Goal: Task Accomplishment & Management: Complete application form

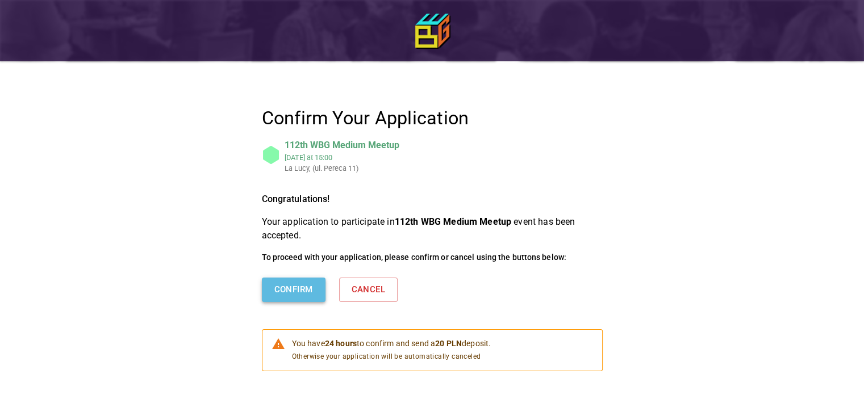
click at [308, 294] on button "Confirm" at bounding box center [294, 290] width 64 height 24
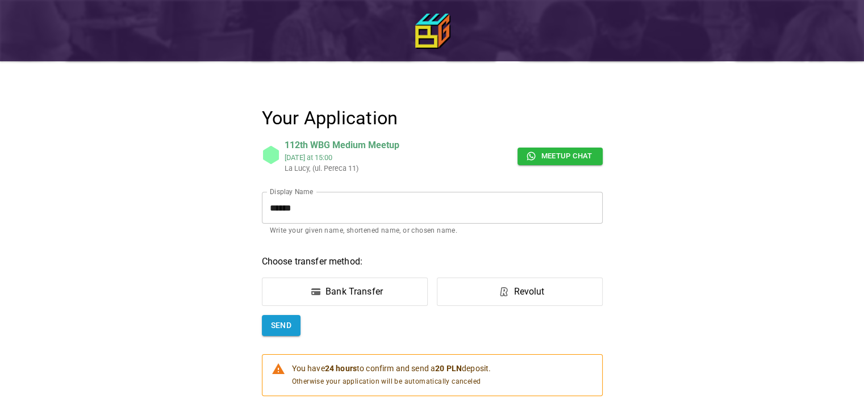
click at [400, 285] on label "Bank Transfer" at bounding box center [345, 292] width 166 height 28
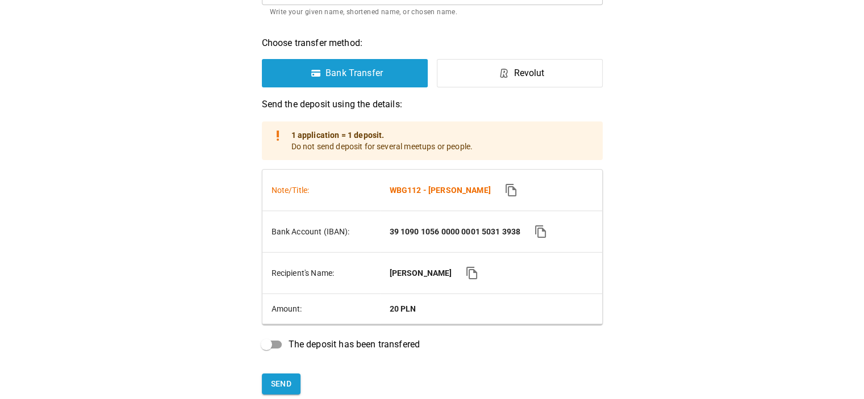
scroll to position [227, 0]
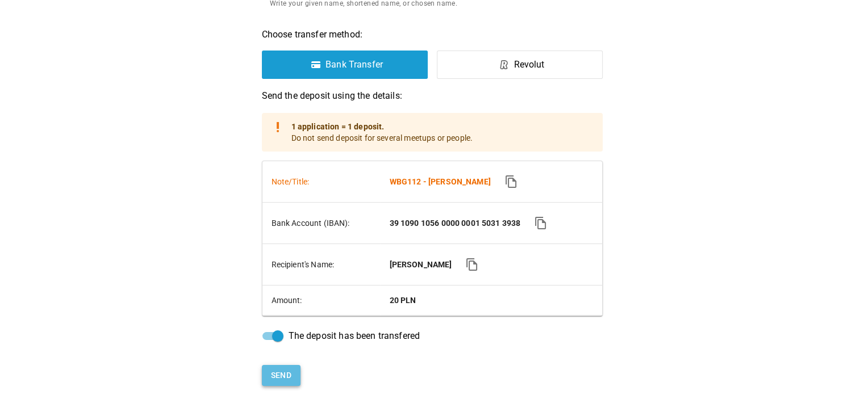
click at [285, 380] on button "Send" at bounding box center [281, 375] width 39 height 21
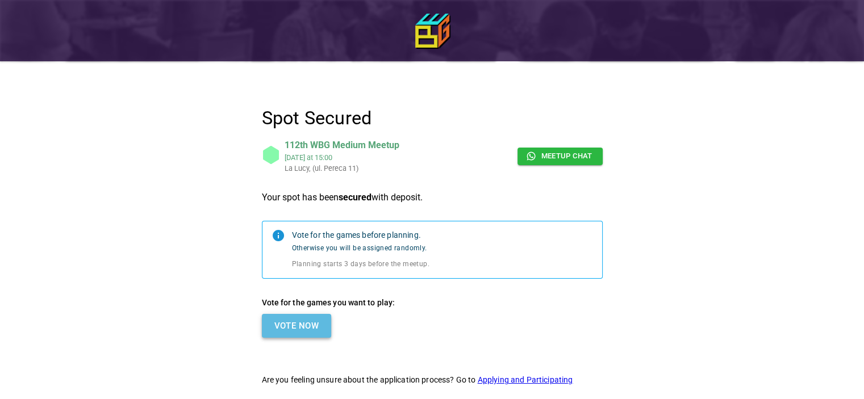
click at [317, 324] on button "Vote Now" at bounding box center [296, 326] width 69 height 24
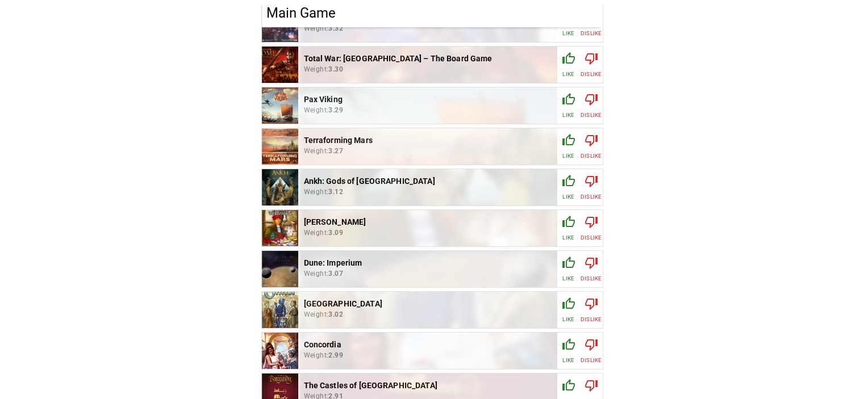
scroll to position [341, 0]
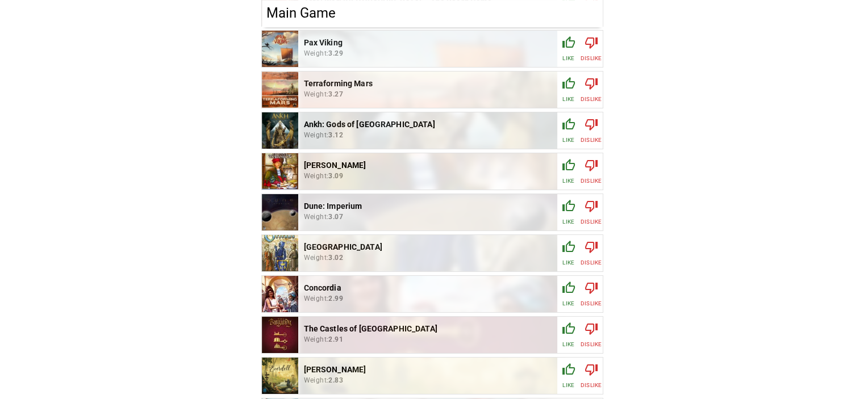
drag, startPoint x: 571, startPoint y: 173, endPoint x: 571, endPoint y: 151, distance: 21.6
click at [571, 172] on div "button" at bounding box center [569, 167] width 14 height 18
click at [571, 132] on div "button" at bounding box center [569, 127] width 14 height 18
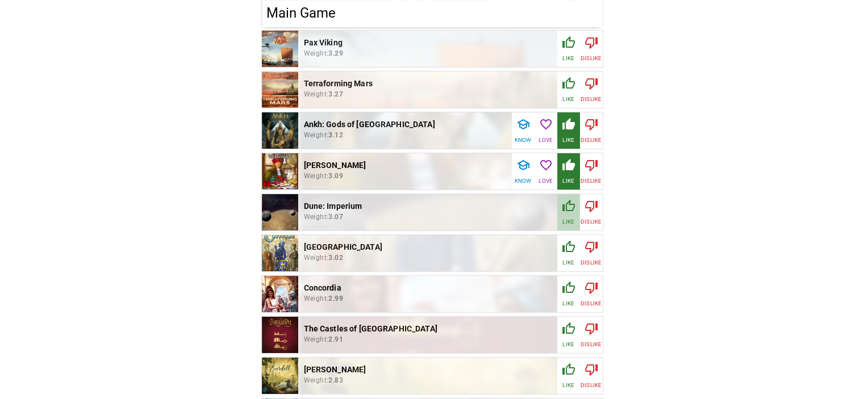
click at [566, 215] on div "button" at bounding box center [569, 208] width 14 height 18
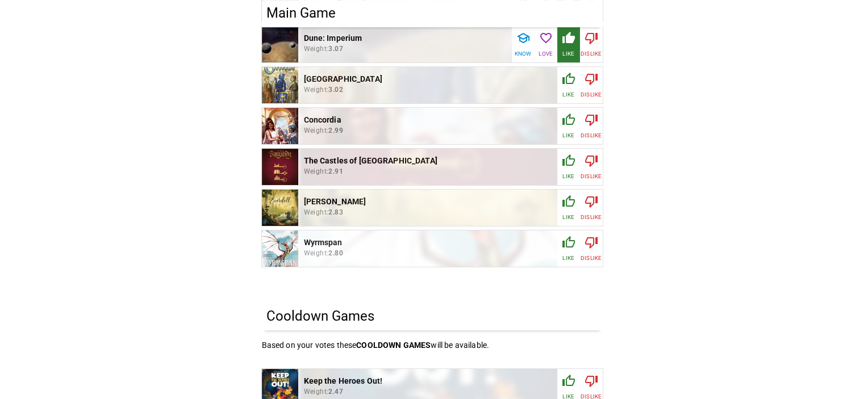
scroll to position [511, 0]
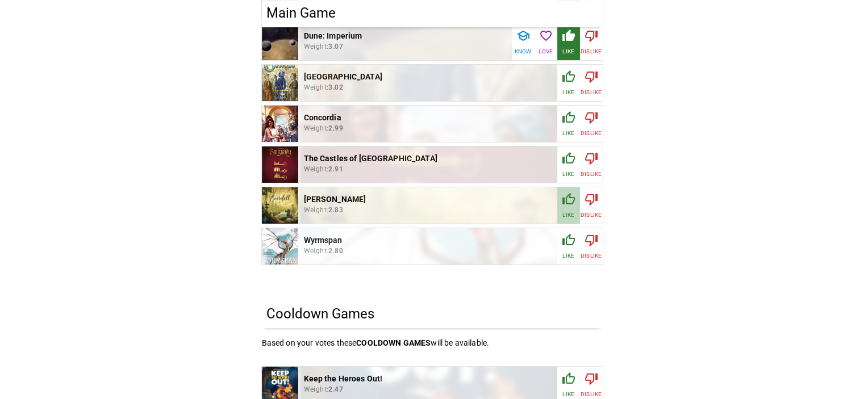
click at [567, 202] on icon "button" at bounding box center [569, 200] width 14 height 14
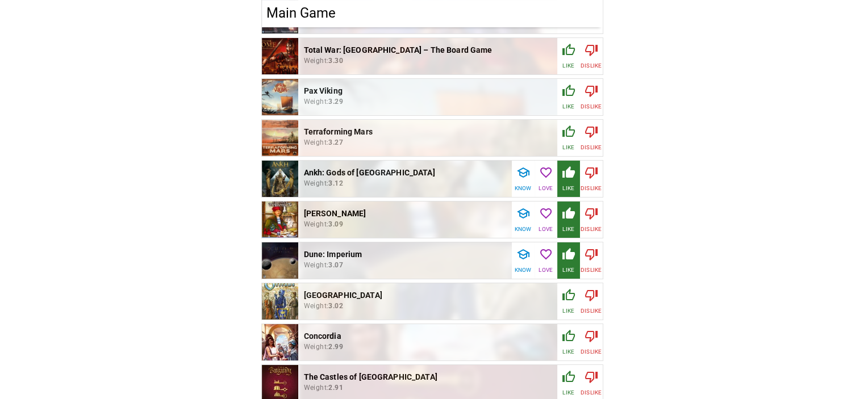
scroll to position [284, 0]
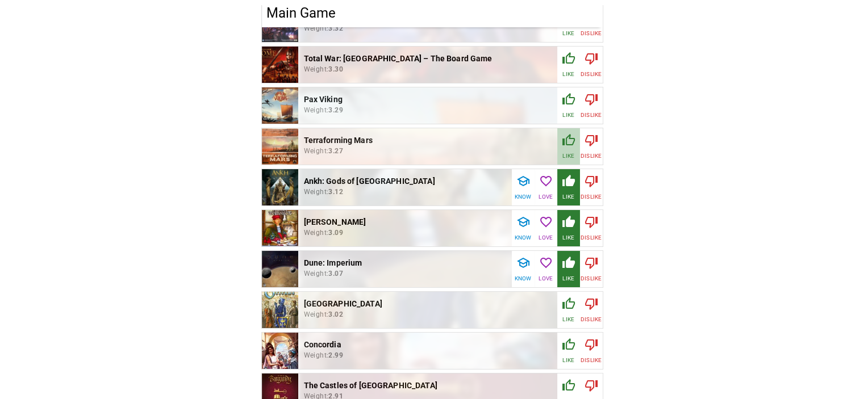
click at [566, 141] on icon "button" at bounding box center [569, 140] width 14 height 14
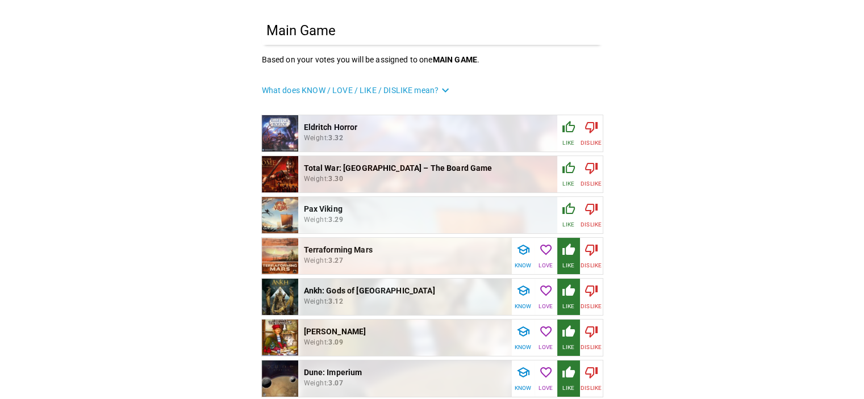
scroll to position [227, 0]
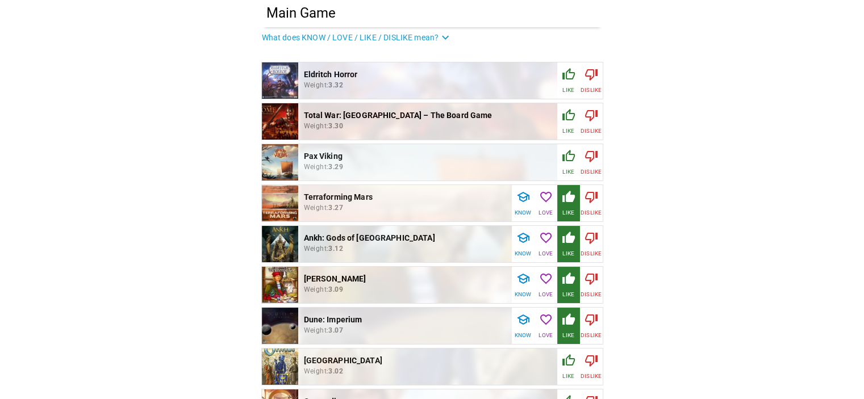
click at [566, 159] on icon "button" at bounding box center [568, 155] width 12 height 11
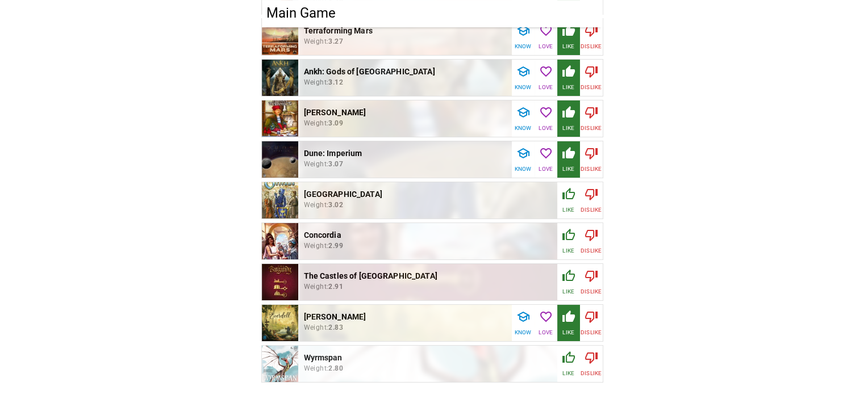
scroll to position [398, 0]
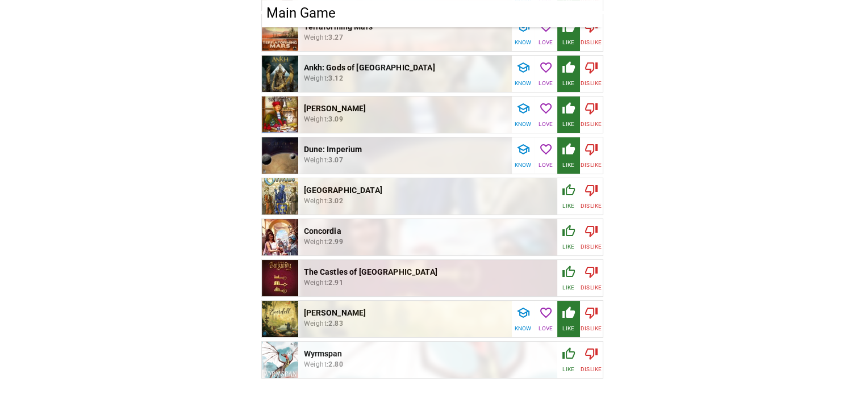
click at [566, 278] on icon "button" at bounding box center [569, 272] width 14 height 14
click at [545, 277] on icon "button" at bounding box center [545, 272] width 11 height 10
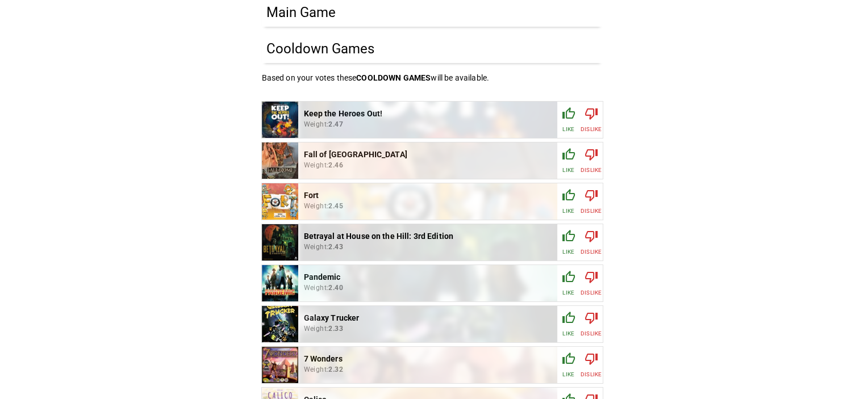
scroll to position [795, 0]
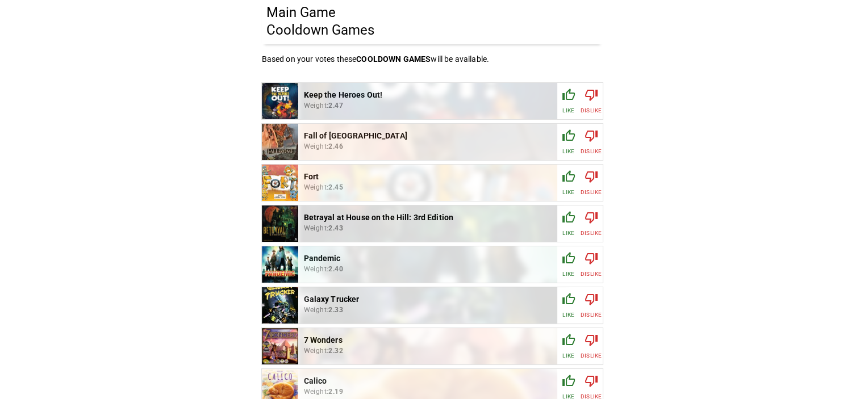
click at [563, 147] on p "Like" at bounding box center [567, 151] width 11 height 9
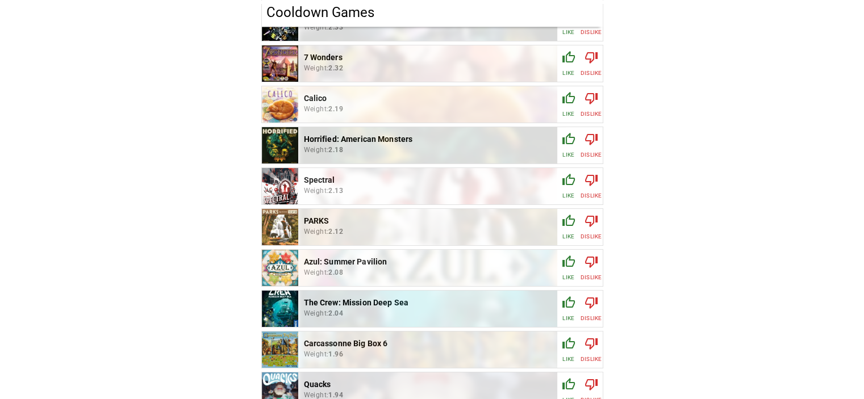
scroll to position [1079, 0]
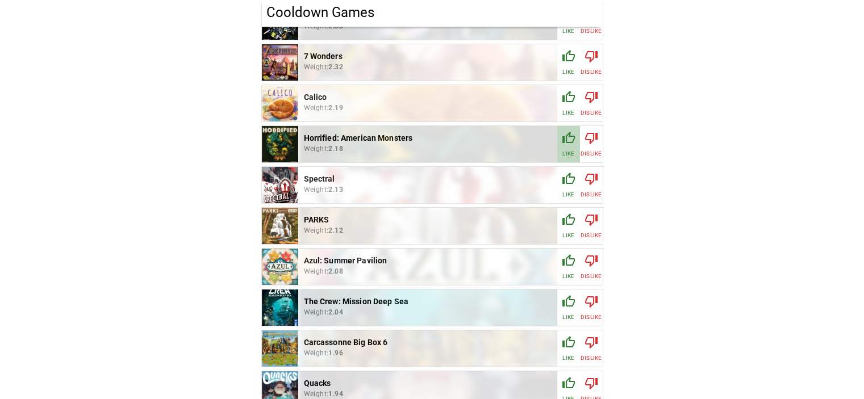
click at [564, 147] on div "button" at bounding box center [569, 140] width 14 height 18
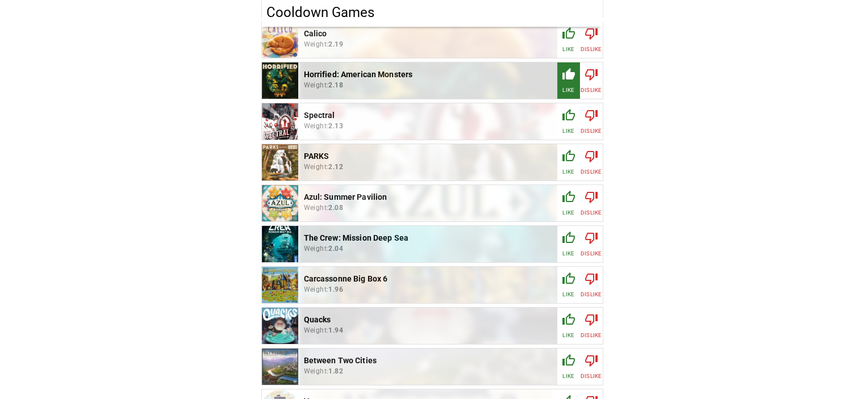
scroll to position [1193, 0]
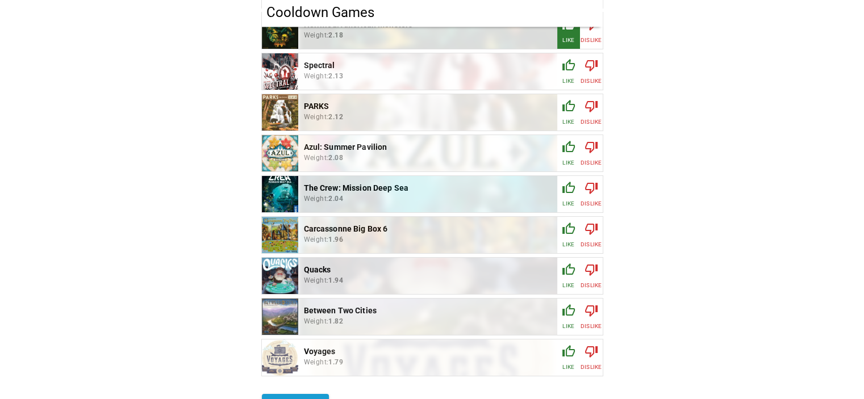
click at [561, 270] on button "Like" at bounding box center [568, 276] width 23 height 36
click at [570, 324] on p "Like" at bounding box center [567, 326] width 11 height 9
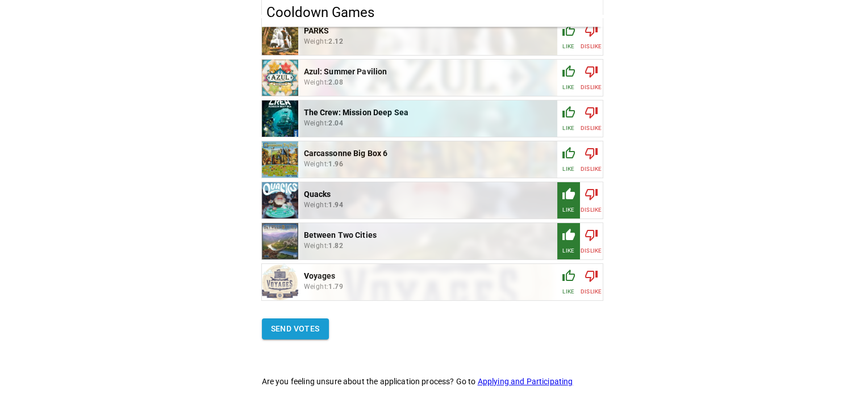
scroll to position [1288, 0]
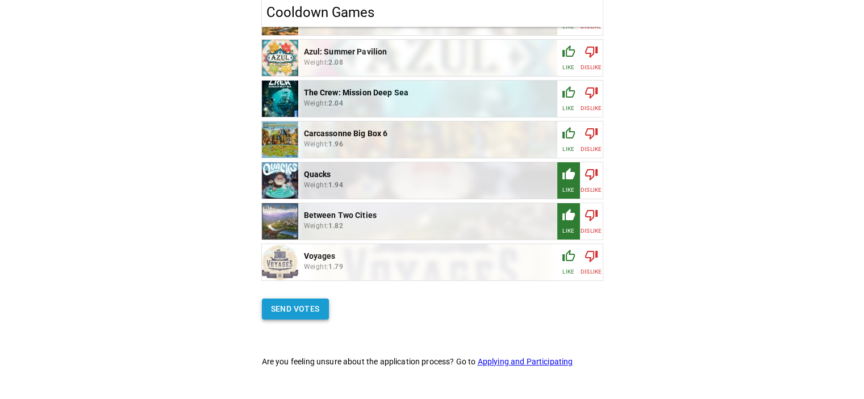
click at [323, 311] on button "Send votes" at bounding box center [295, 309] width 67 height 21
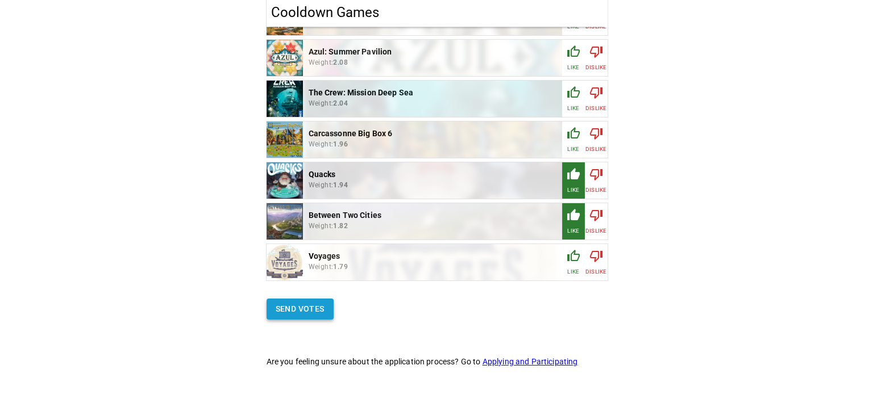
scroll to position [0, 0]
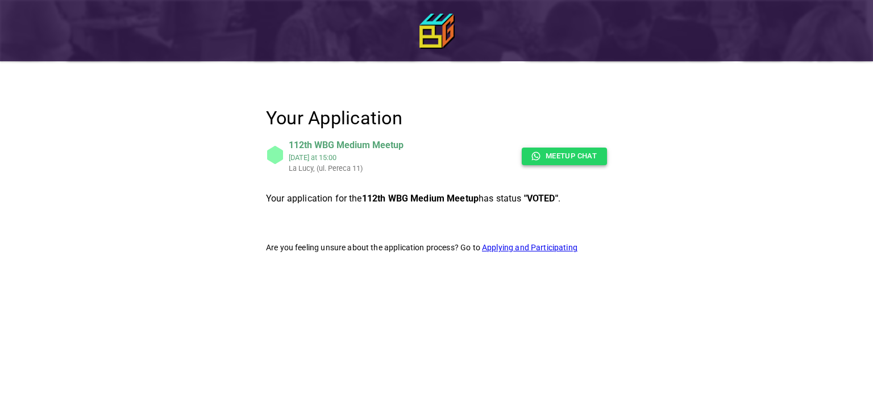
click at [569, 149] on link "Meetup chat" at bounding box center [563, 157] width 85 height 18
